Goal: Find specific page/section: Find specific page/section

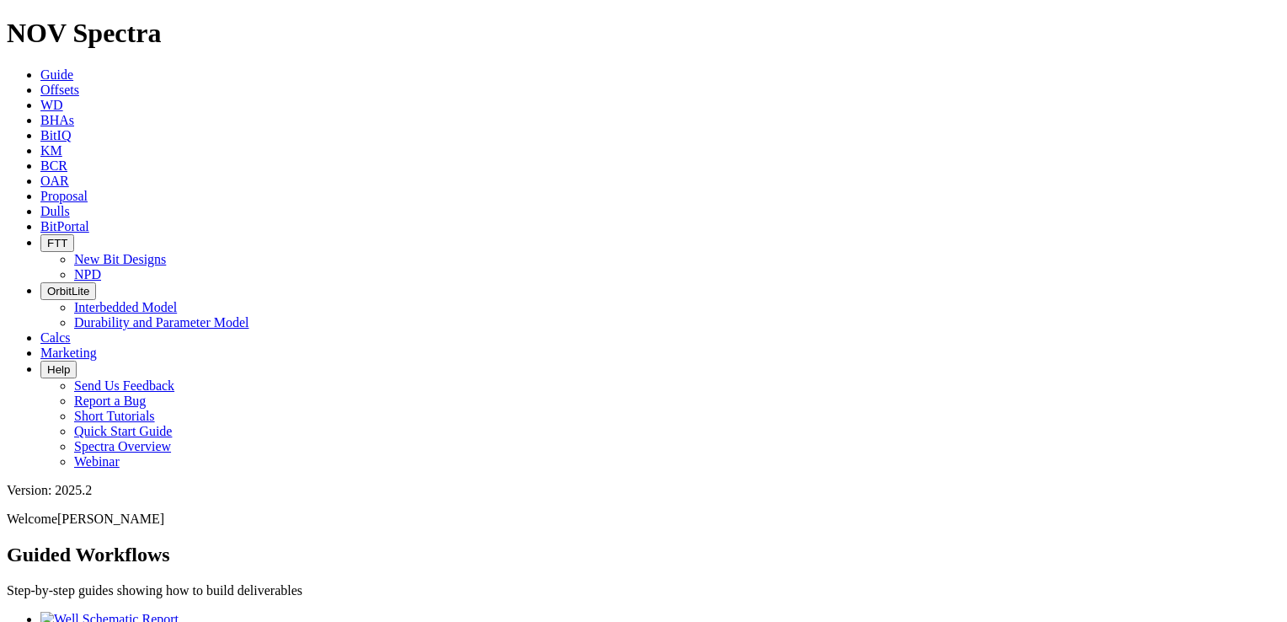
click at [70, 204] on span "Dulls" at bounding box center [54, 211] width 29 height 14
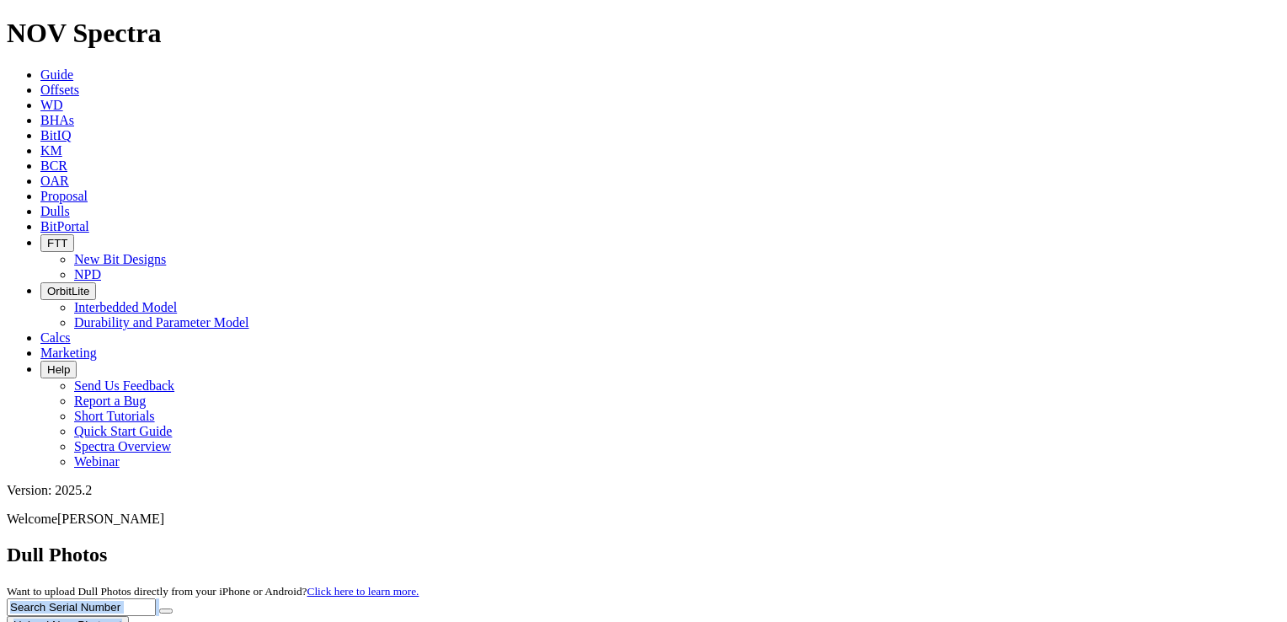
click at [156, 598] on input "text" at bounding box center [81, 607] width 149 height 18
type input "a"
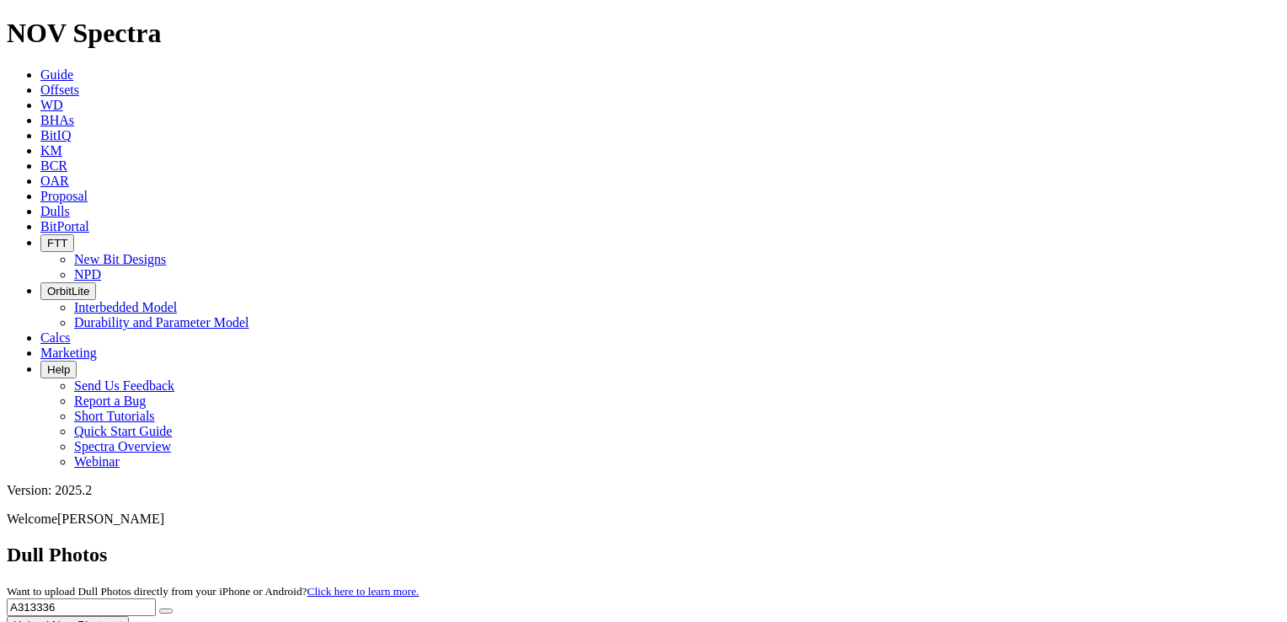
click at [159, 608] on button "submit" at bounding box center [165, 610] width 13 height 5
click at [173, 608] on button "submit" at bounding box center [165, 610] width 13 height 5
drag, startPoint x: 928, startPoint y: 72, endPoint x: 873, endPoint y: 79, distance: 55.2
click at [876, 543] on div "Dull Photos Want to upload Dull Photos directly from your iPhone or Android? Cl…" at bounding box center [643, 588] width 1273 height 90
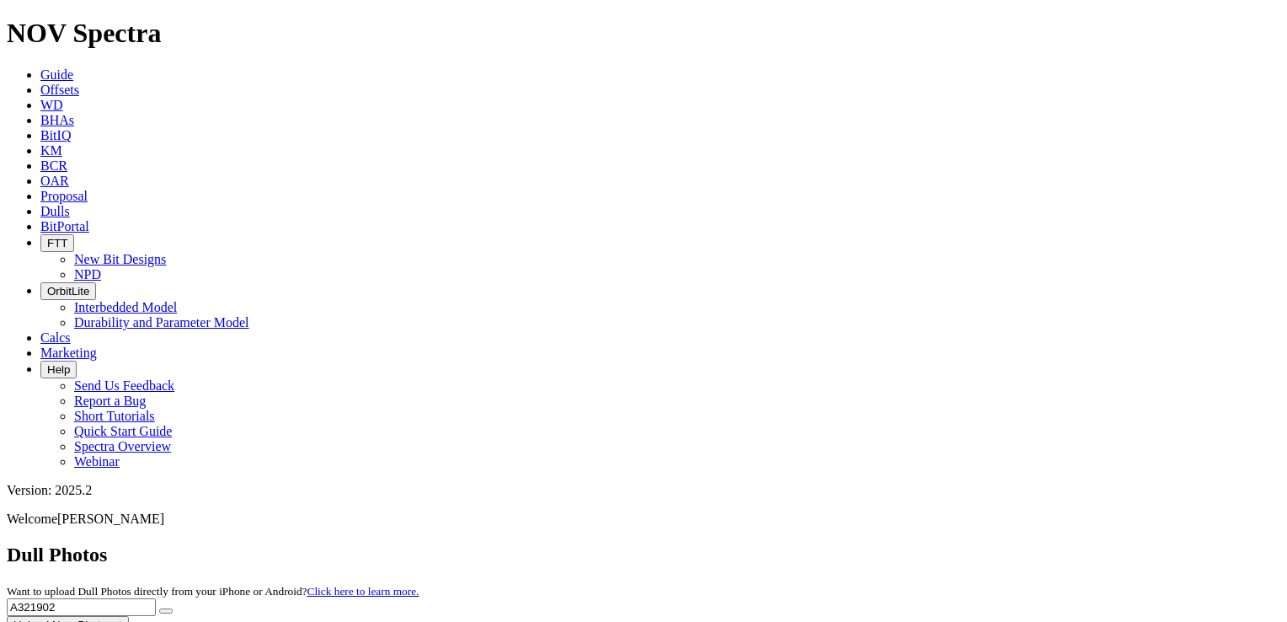
drag, startPoint x: 968, startPoint y: 71, endPoint x: 861, endPoint y: 72, distance: 107.0
click at [862, 543] on div "Dull Photos Want to upload Dull Photos directly from your iPhone or Android? Cl…" at bounding box center [643, 588] width 1273 height 90
click at [159, 608] on button "submit" at bounding box center [165, 610] width 13 height 5
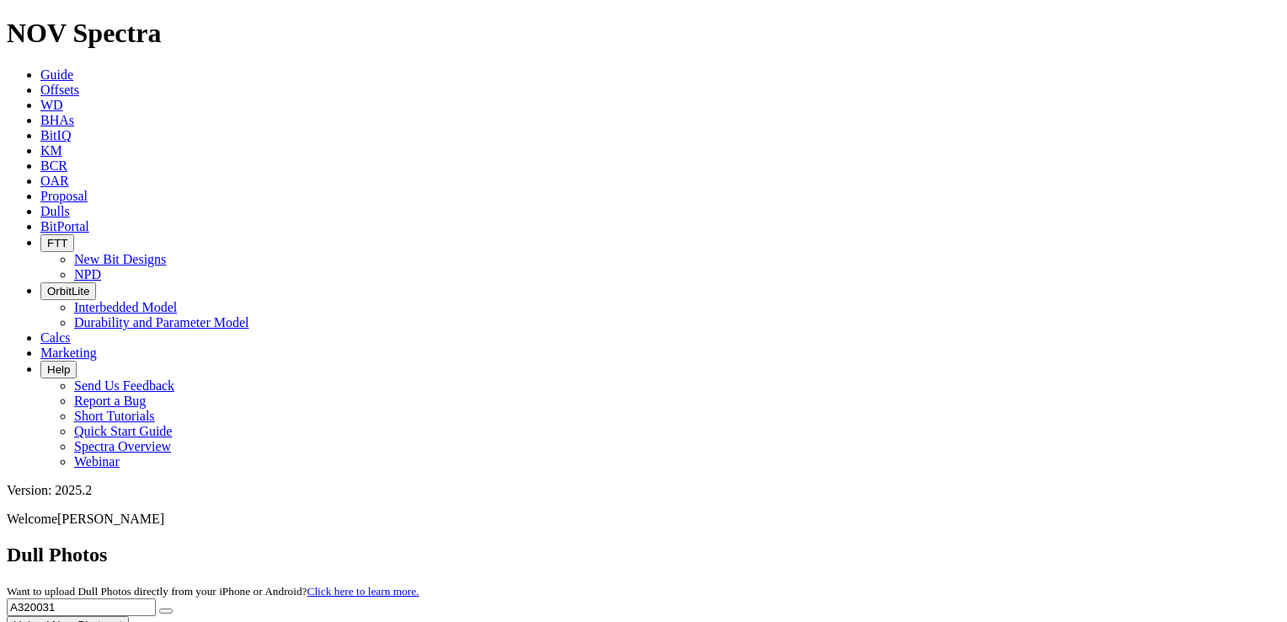
click at [159, 608] on button "submit" at bounding box center [165, 610] width 13 height 5
type input "A319255"
click at [159, 608] on button "submit" at bounding box center [165, 610] width 13 height 5
